Goal: Information Seeking & Learning: Find specific fact

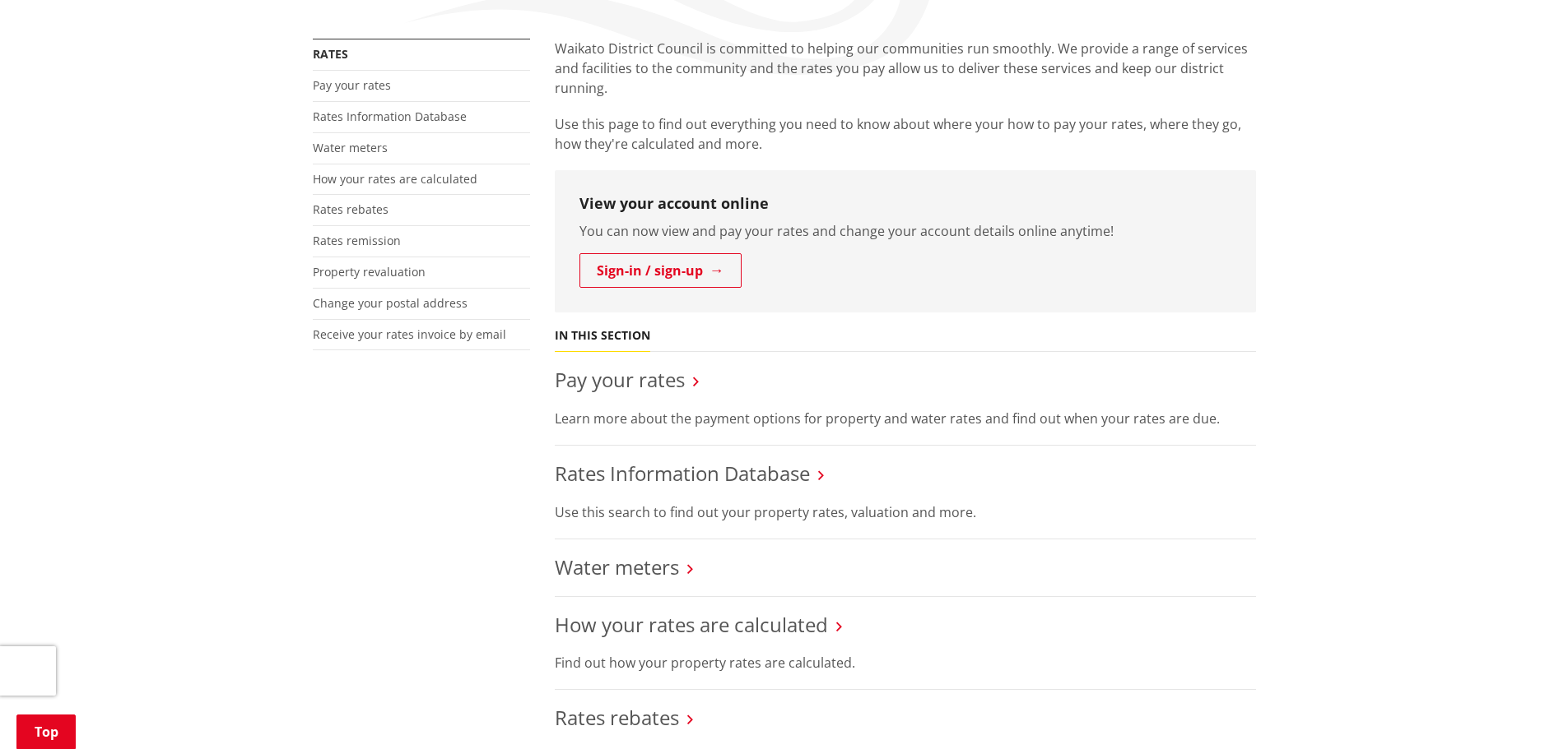
scroll to position [329, 0]
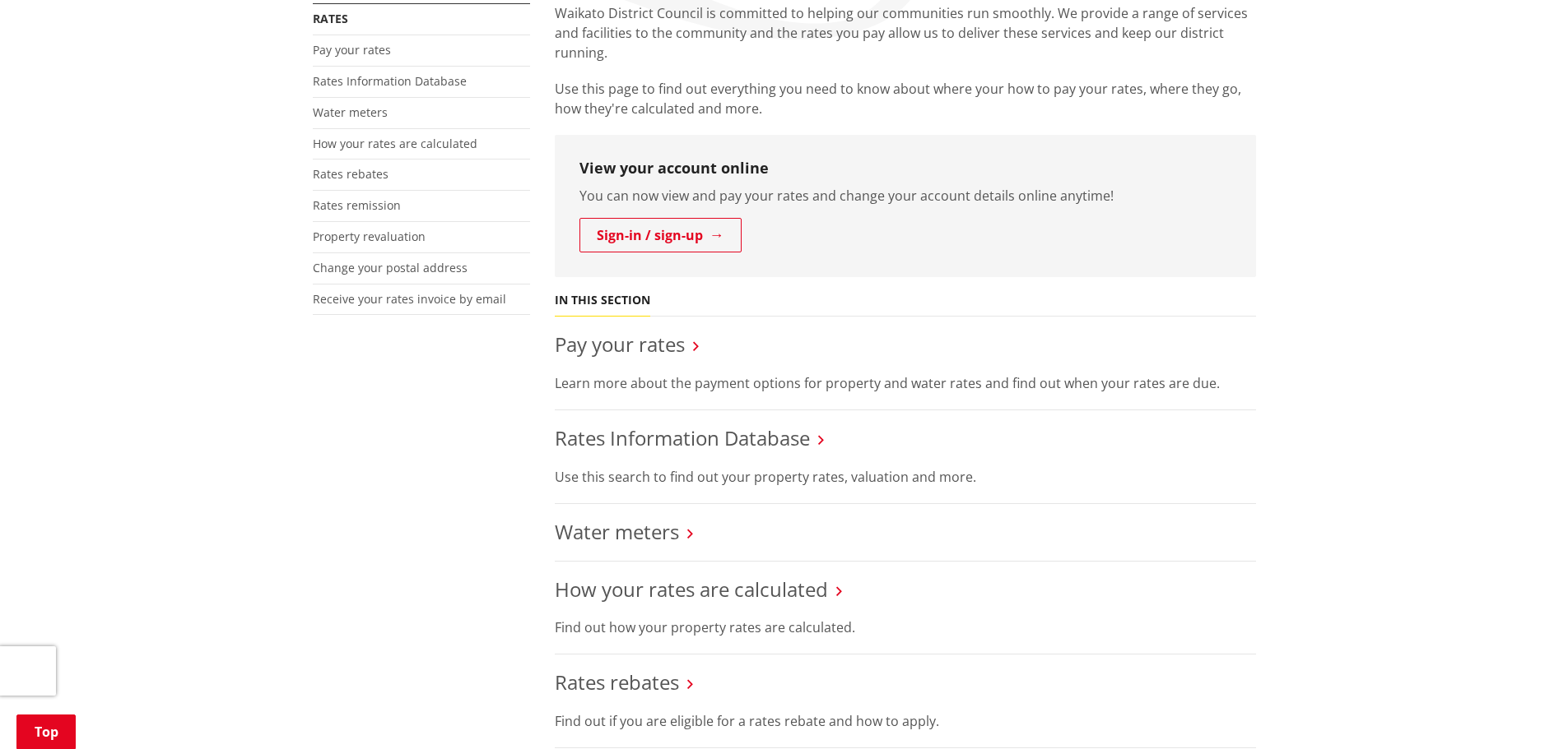
click at [438, 534] on div "More from this section Rates Pay your rates Rates Information Database Water me…" at bounding box center [784, 671] width 968 height 1335
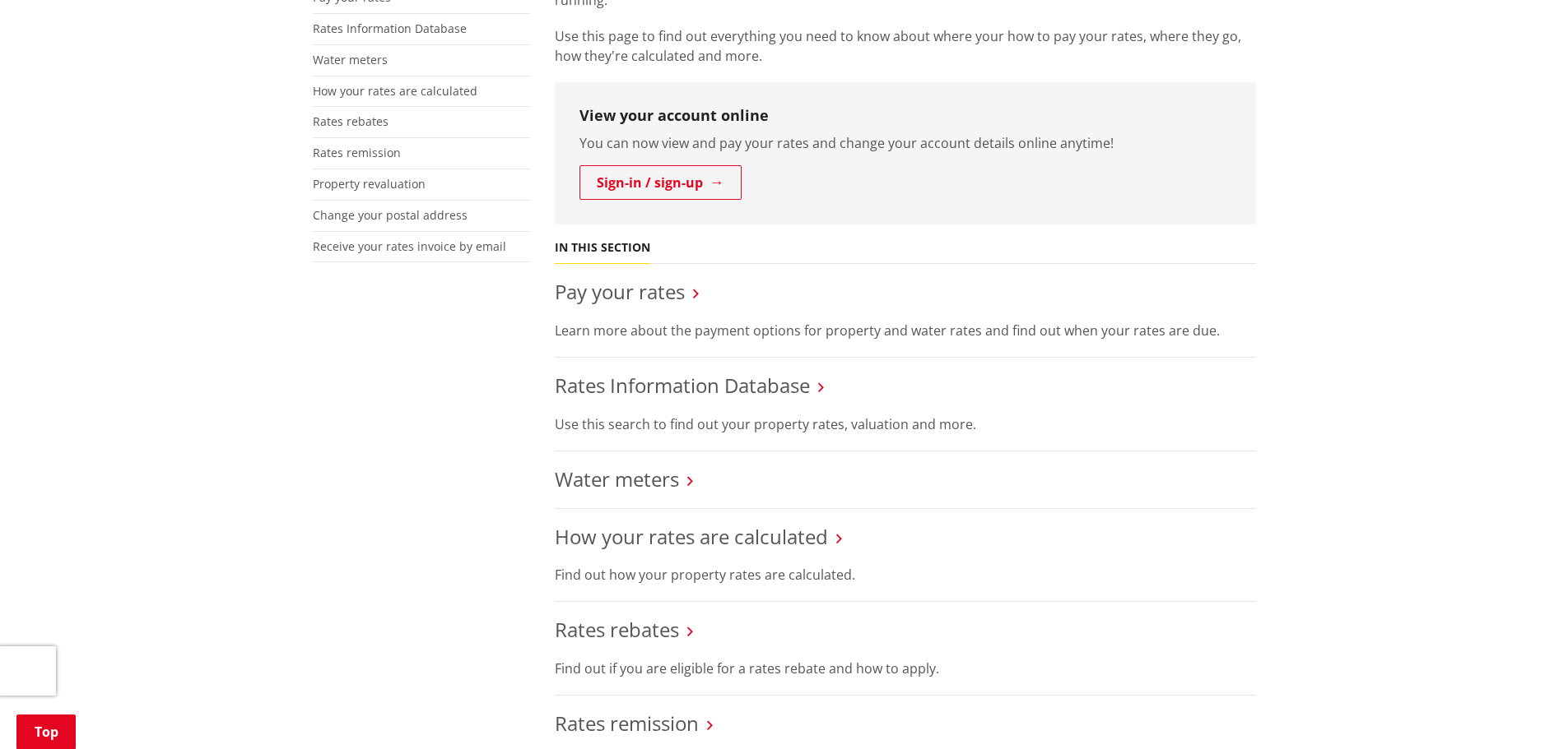
scroll to position [411, 0]
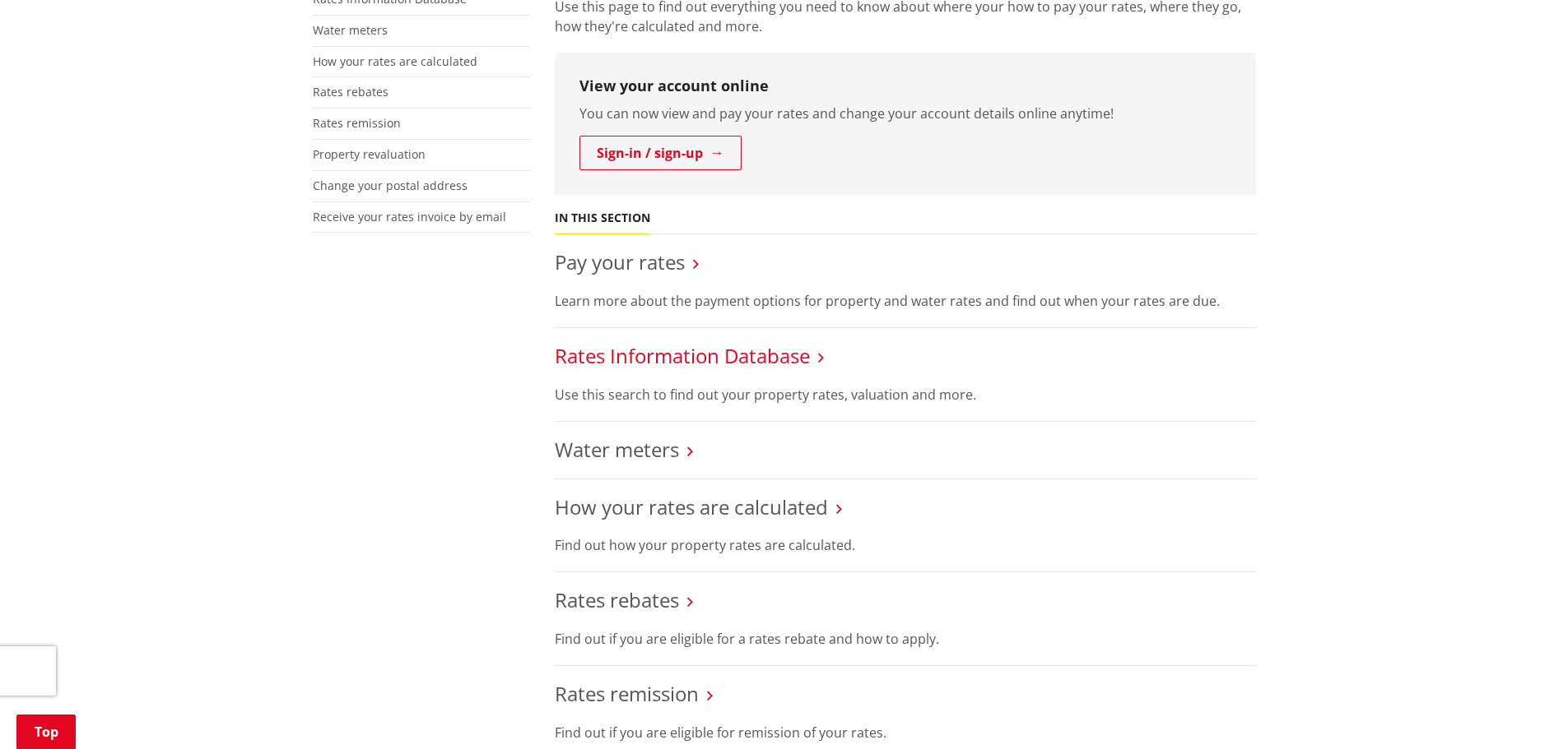
click at [666, 366] on link "Rates Information Database" at bounding box center [682, 355] width 255 height 28
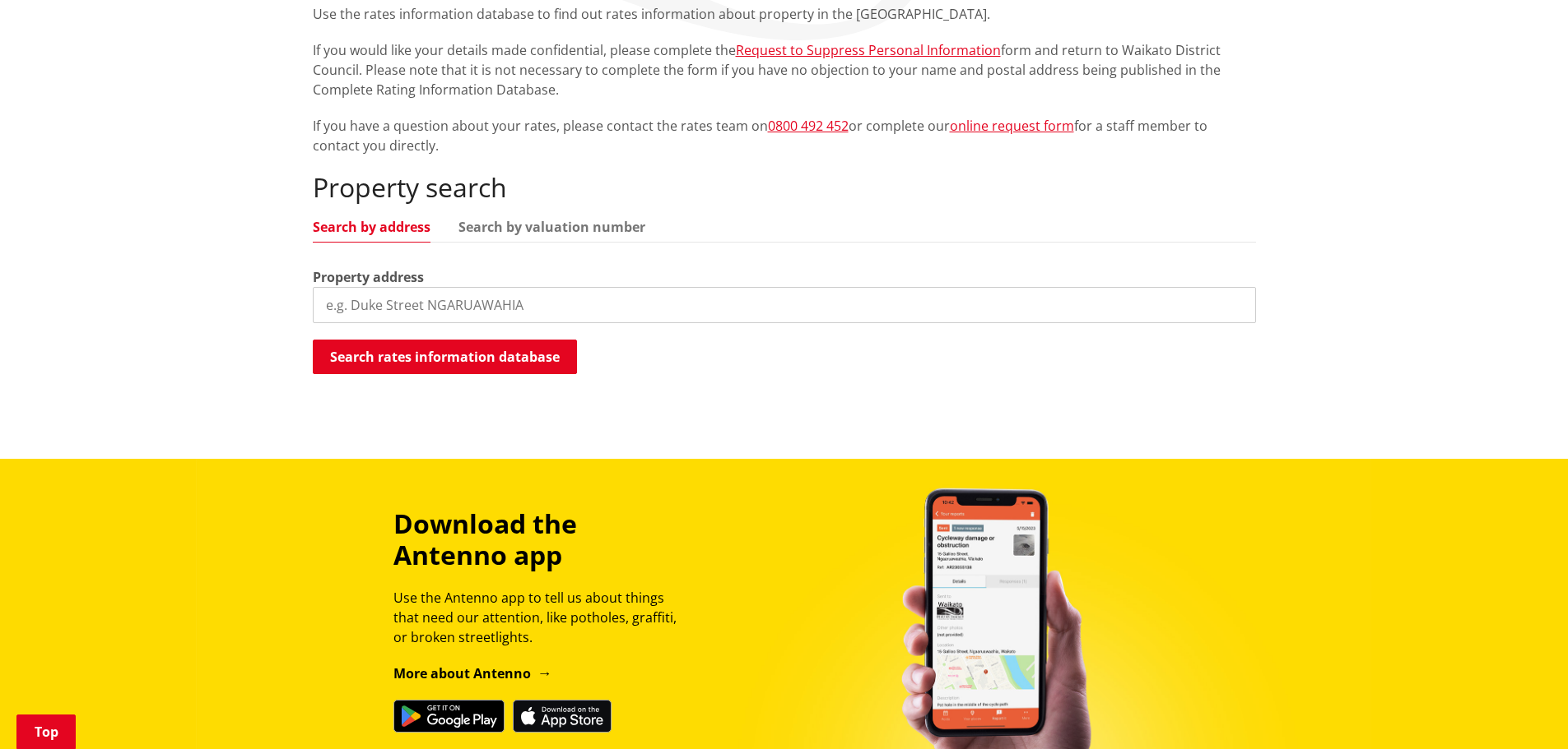
scroll to position [329, 0]
click at [527, 308] on input "search" at bounding box center [784, 304] width 943 height 36
type input "6"
type input "1 Galston Court Pokeno"
click at [497, 350] on button "Search rates information database" at bounding box center [444, 355] width 264 height 35
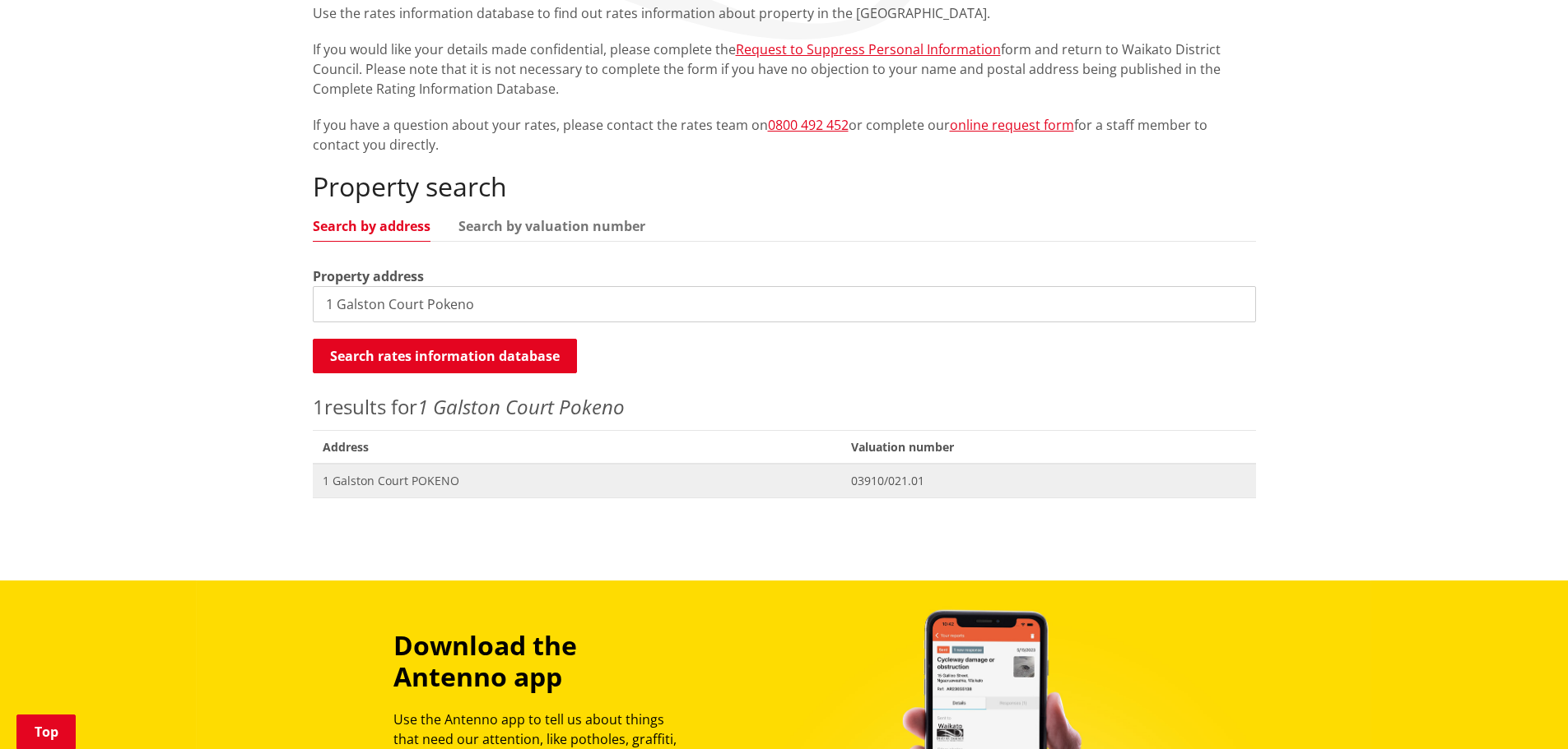
click at [342, 472] on span "Address 1 Galston Court POKENO" at bounding box center [577, 481] width 528 height 34
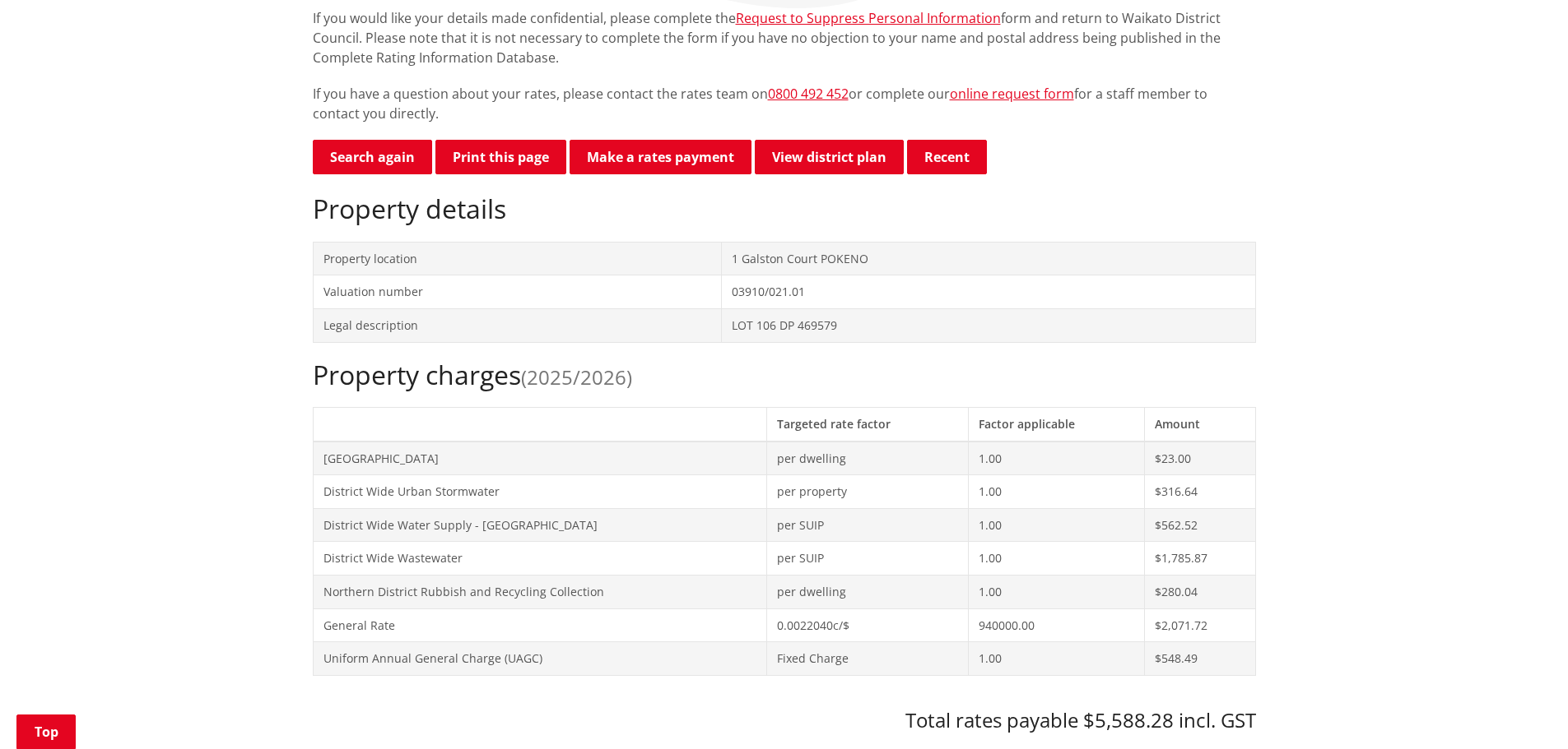
scroll to position [329, 0]
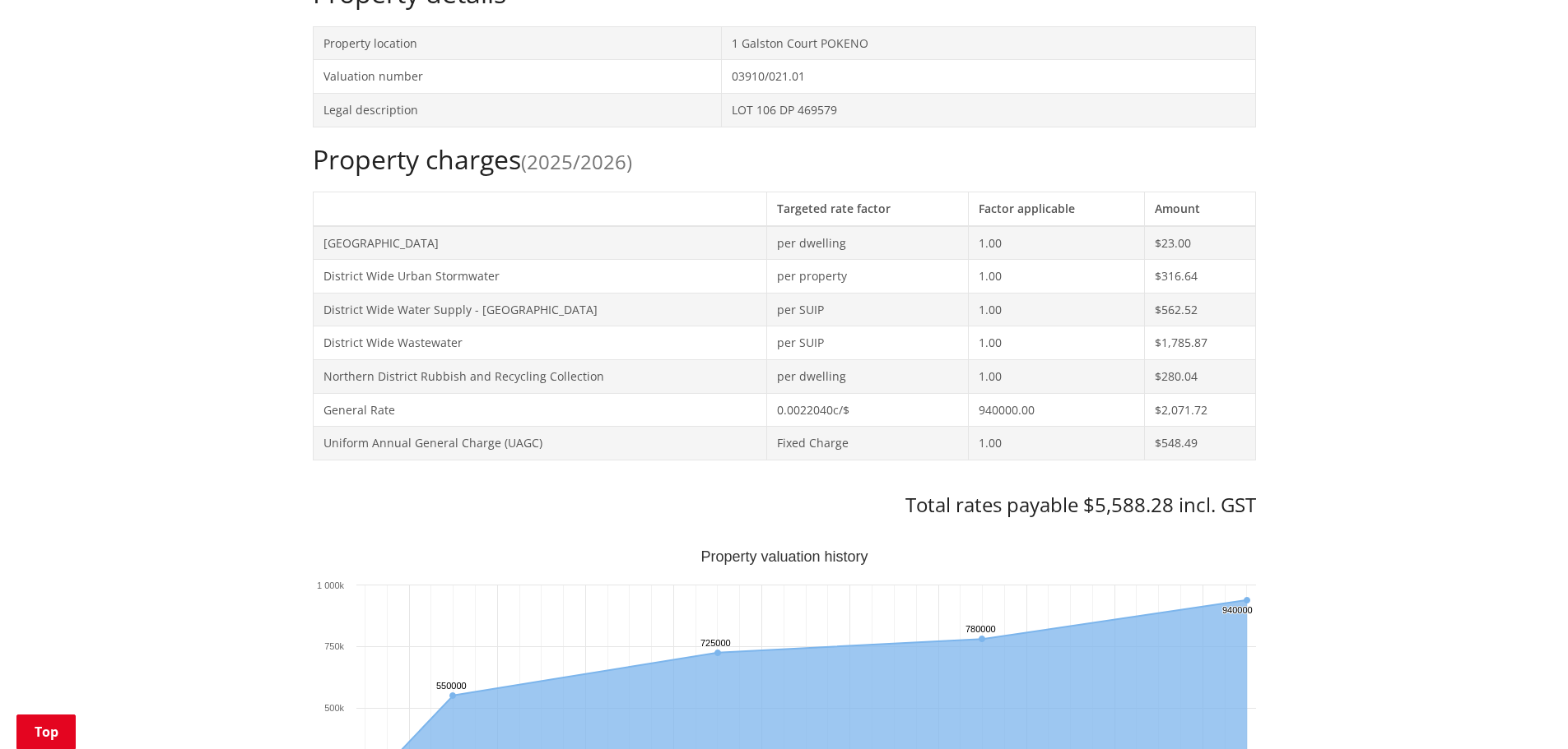
scroll to position [658, 0]
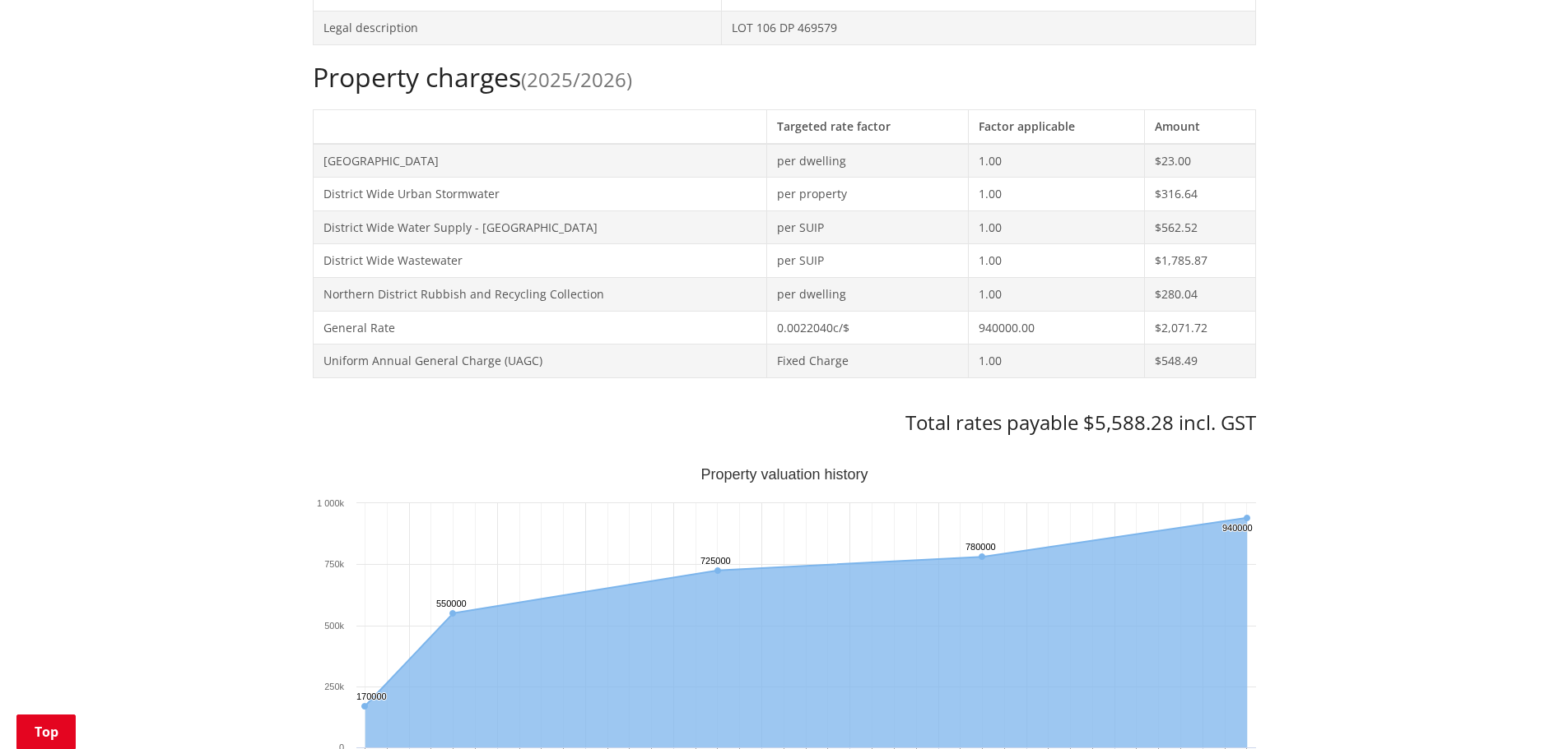
click at [1199, 333] on td "$2,071.72" at bounding box center [1200, 328] width 110 height 34
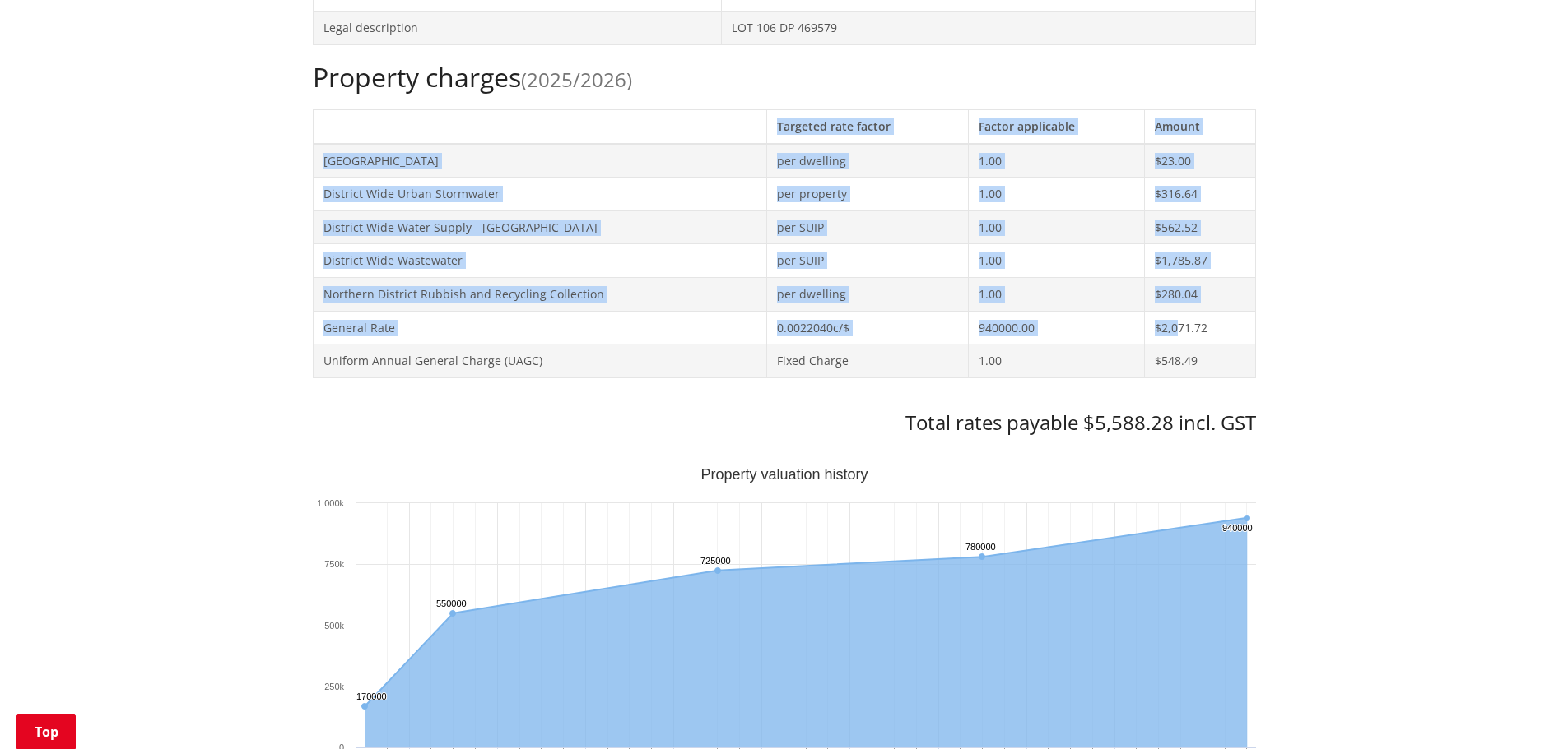
drag, startPoint x: 1257, startPoint y: 326, endPoint x: 1172, endPoint y: 328, distance: 85.0
click at [1172, 328] on div "Home Services and facilities Rates Rates Information Database Rates Information…" at bounding box center [784, 630] width 968 height 2165
click at [1172, 328] on td "$2,071.72" at bounding box center [1200, 328] width 110 height 34
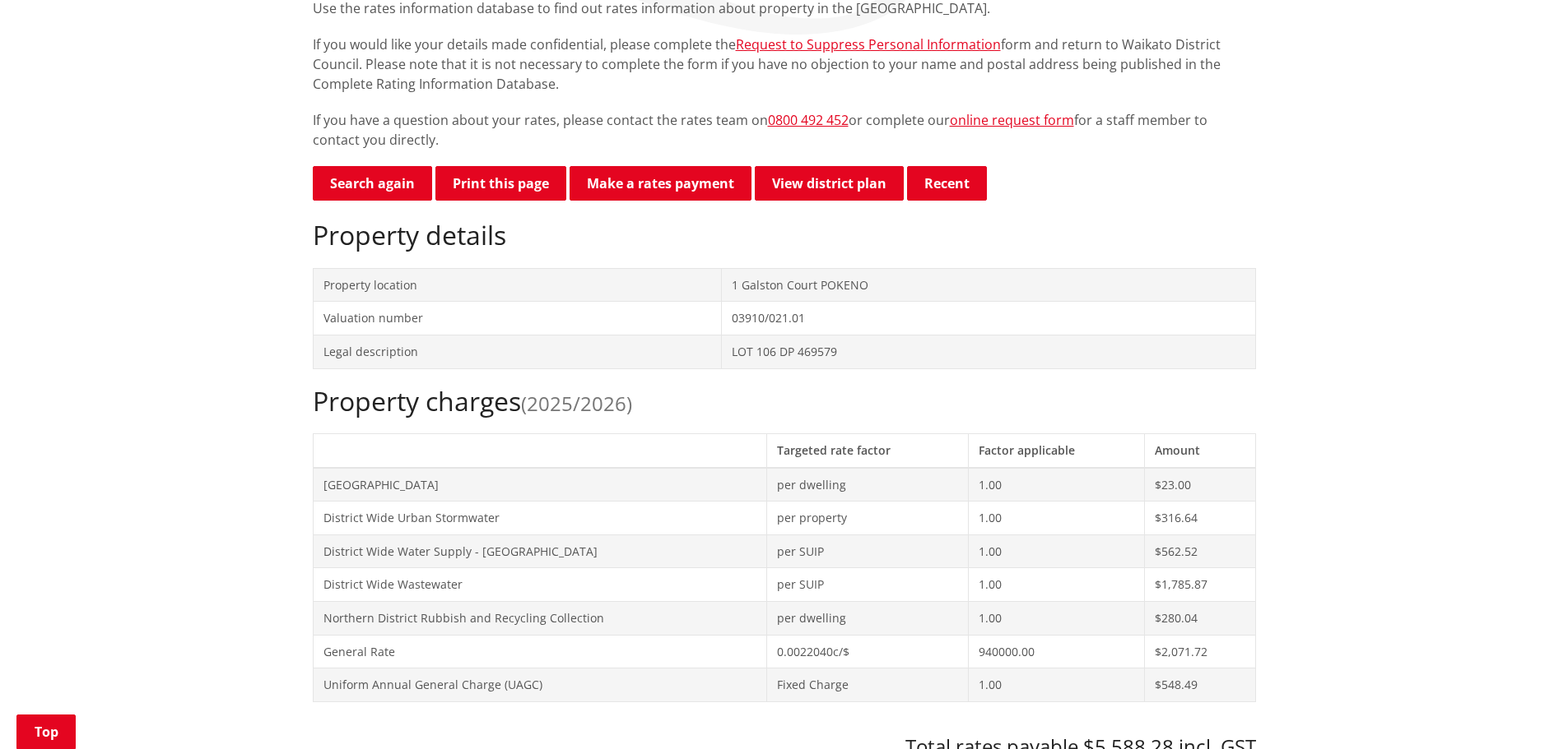
scroll to position [494, 0]
